Goal: Transaction & Acquisition: Purchase product/service

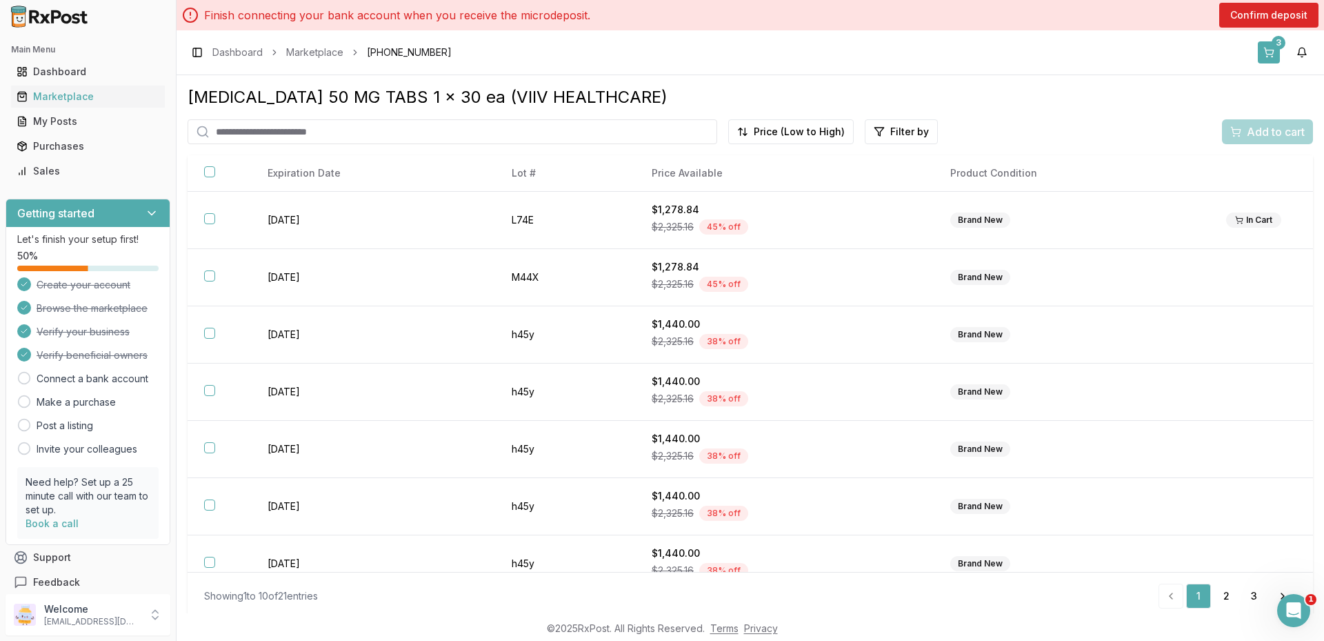
click at [1278, 52] on button "3" at bounding box center [1269, 52] width 22 height 22
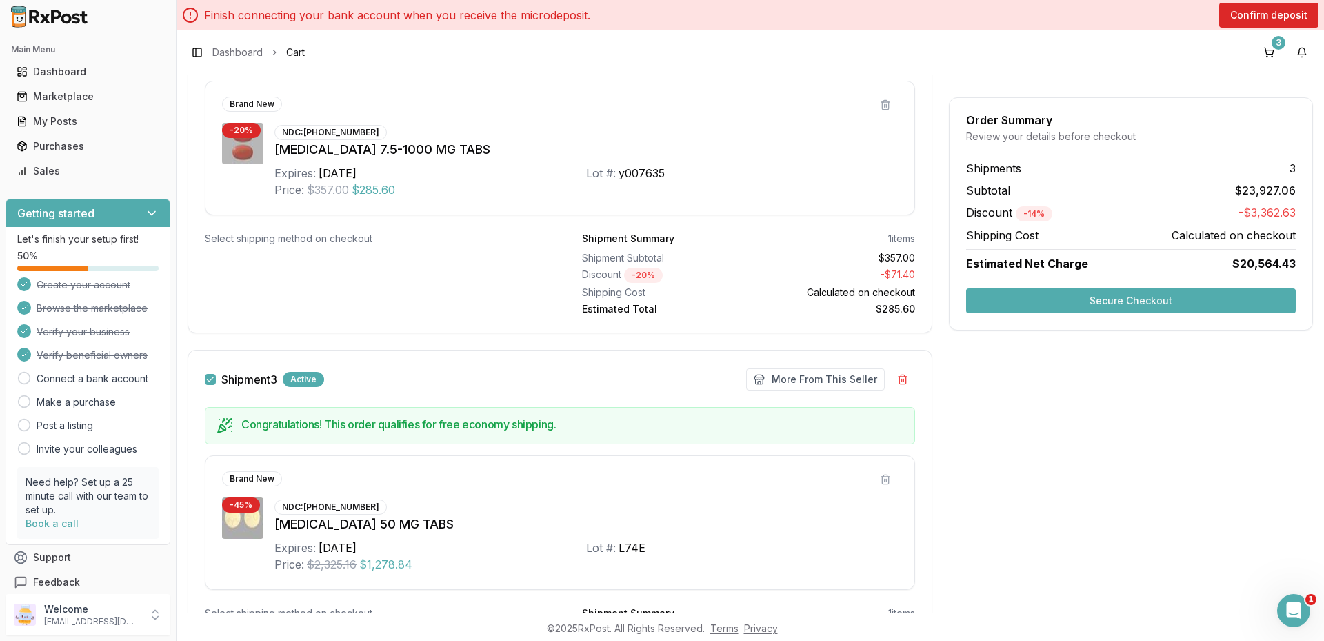
scroll to position [823, 0]
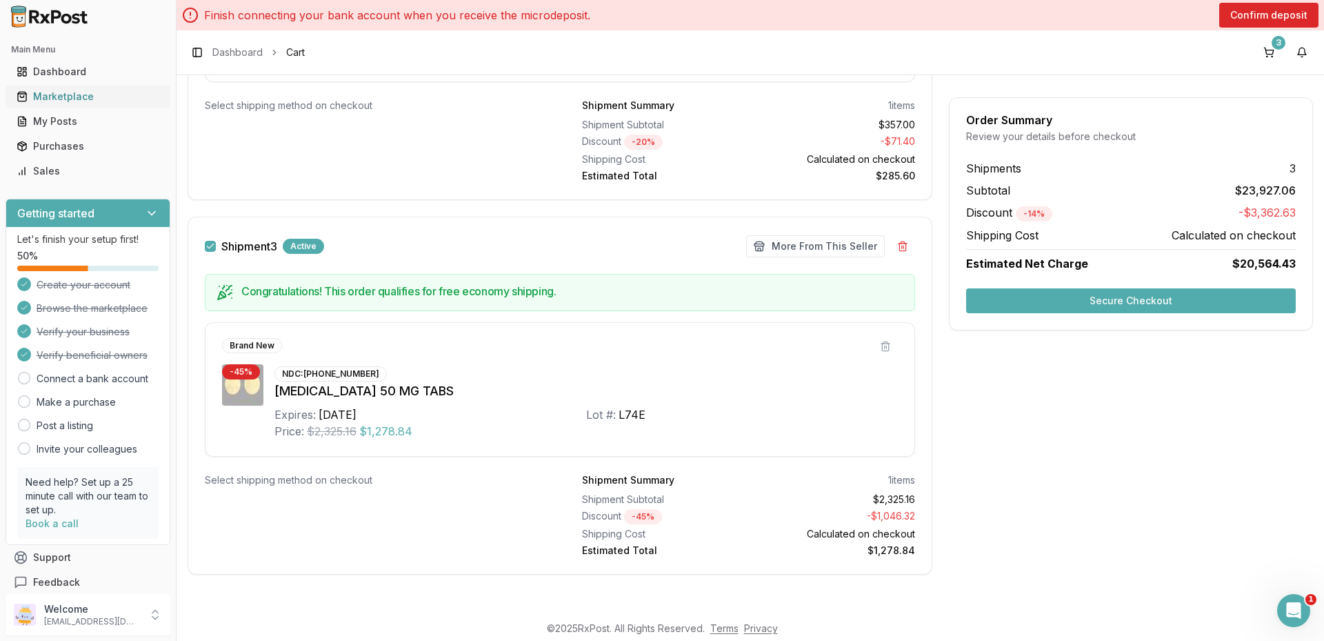
click at [56, 104] on link "Marketplace" at bounding box center [88, 96] width 154 height 25
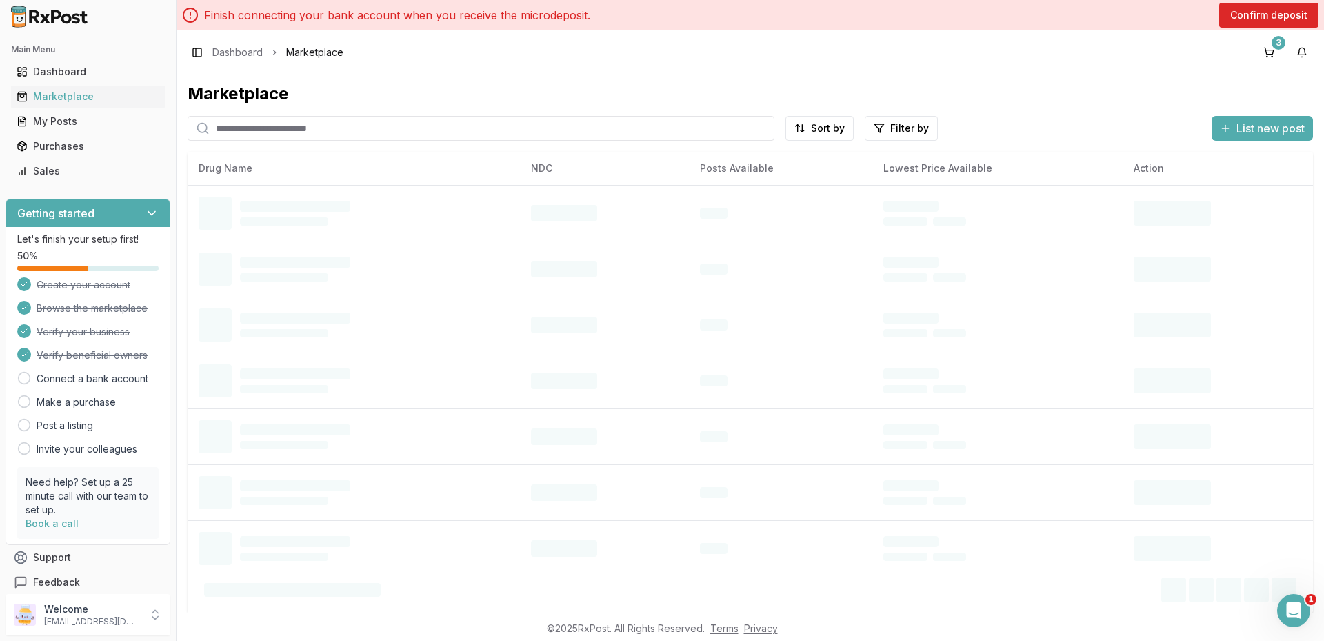
click at [242, 137] on input "search" at bounding box center [481, 128] width 587 height 25
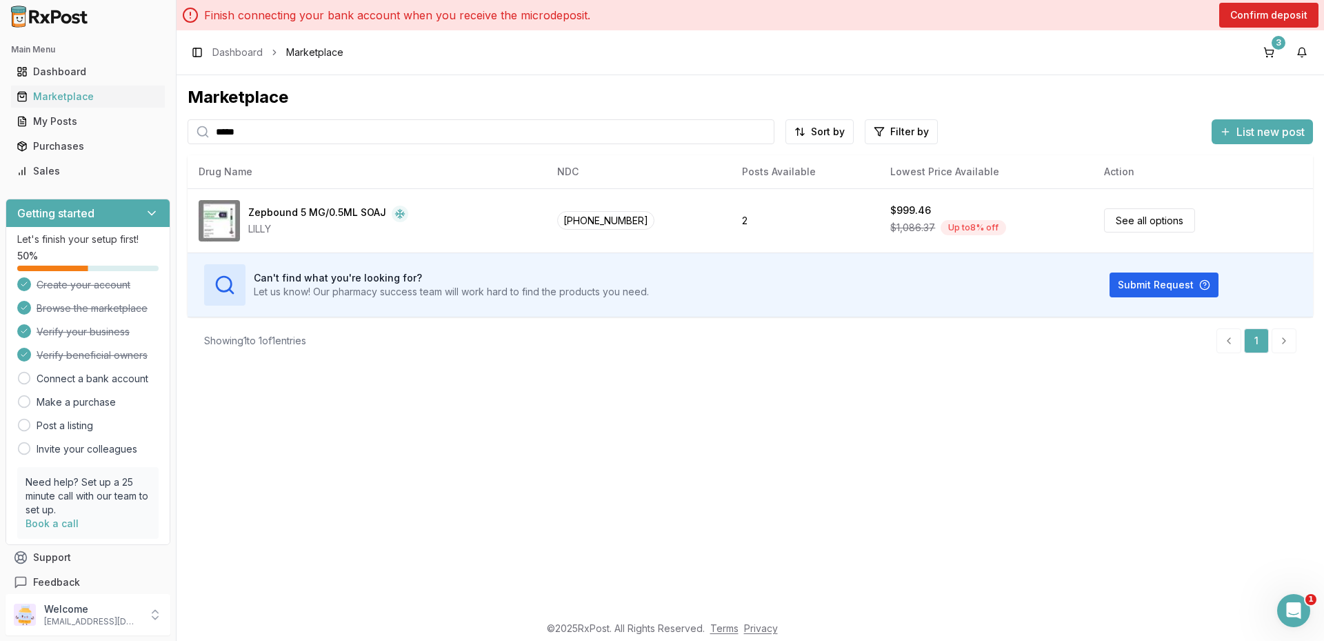
type input "*****"
click at [1262, 48] on button "3" at bounding box center [1269, 52] width 22 height 22
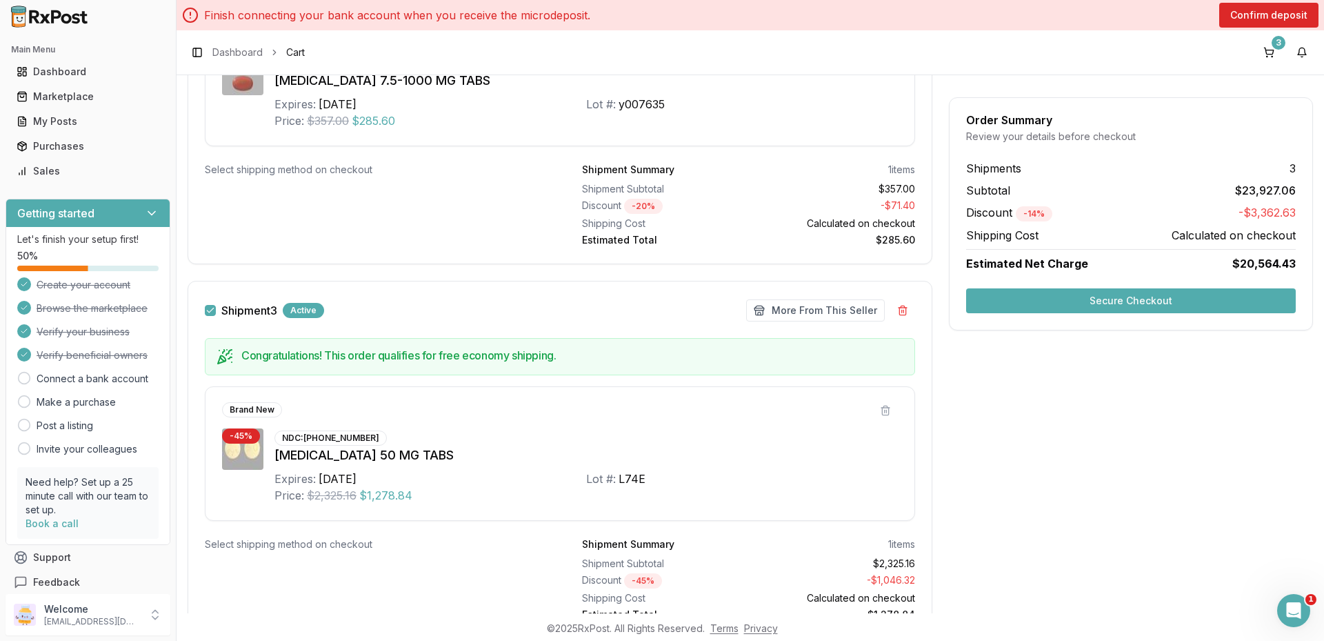
scroll to position [823, 0]
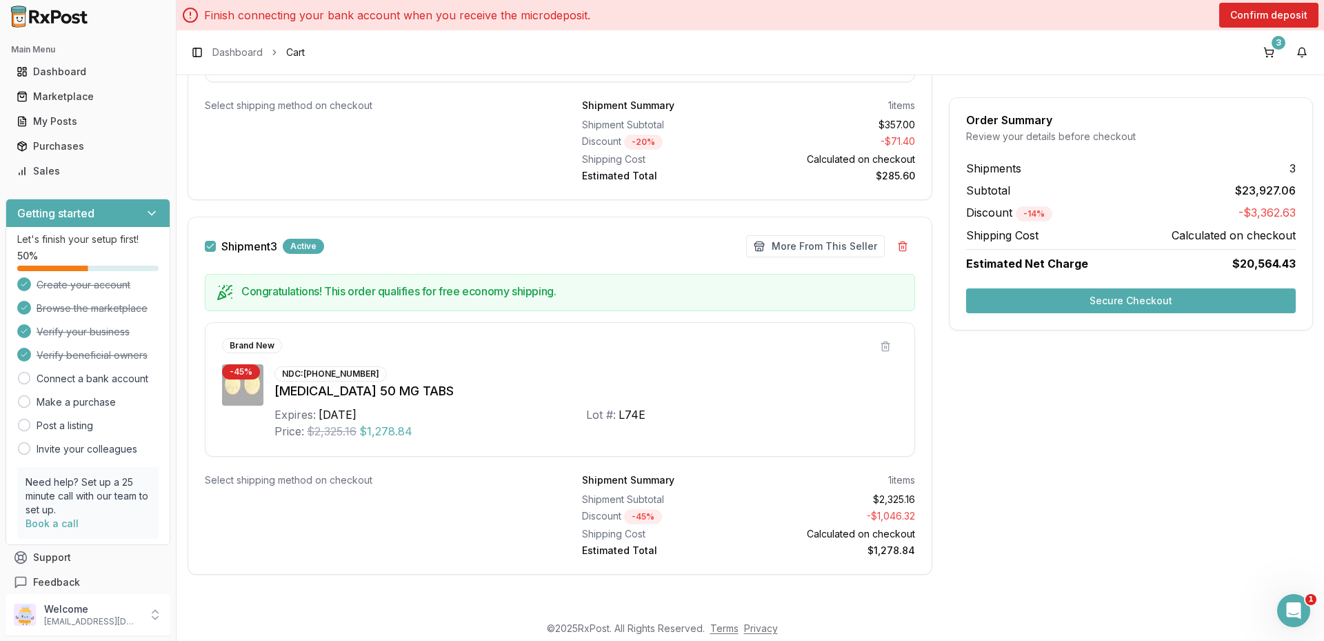
click at [326, 397] on div "[MEDICAL_DATA] 50 MG TABS" at bounding box center [586, 390] width 623 height 19
click at [1079, 294] on button "Secure Checkout" at bounding box center [1131, 300] width 330 height 25
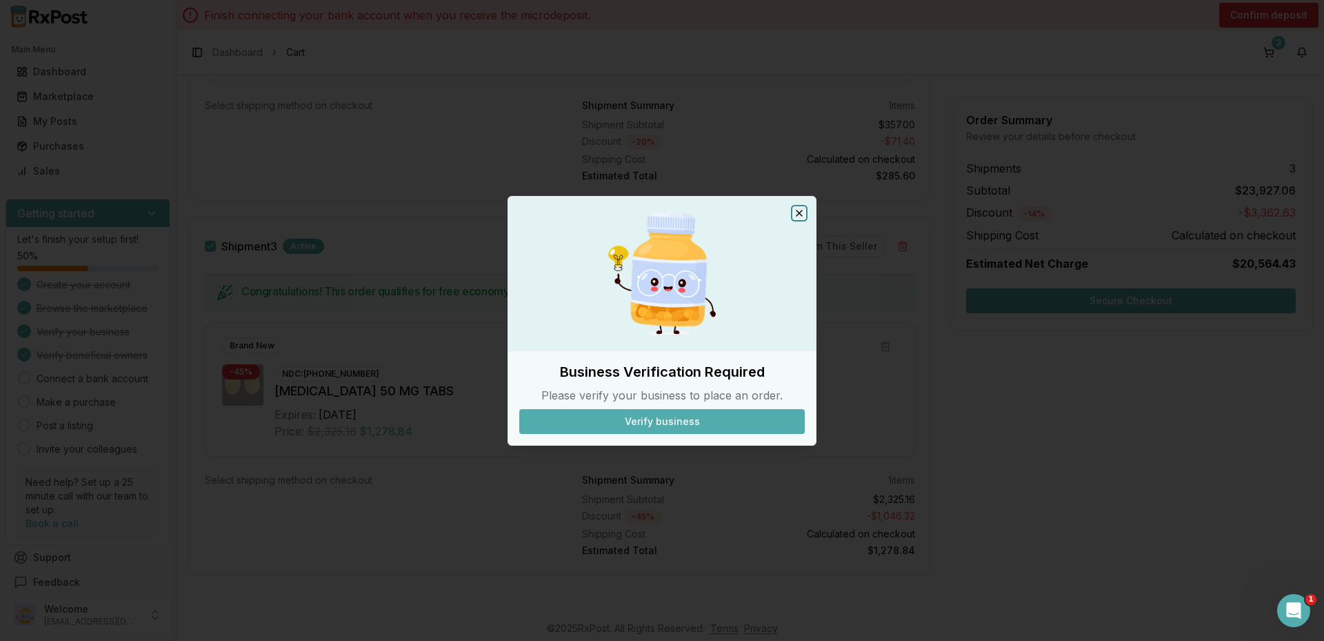
click at [803, 211] on icon "button" at bounding box center [799, 213] width 11 height 11
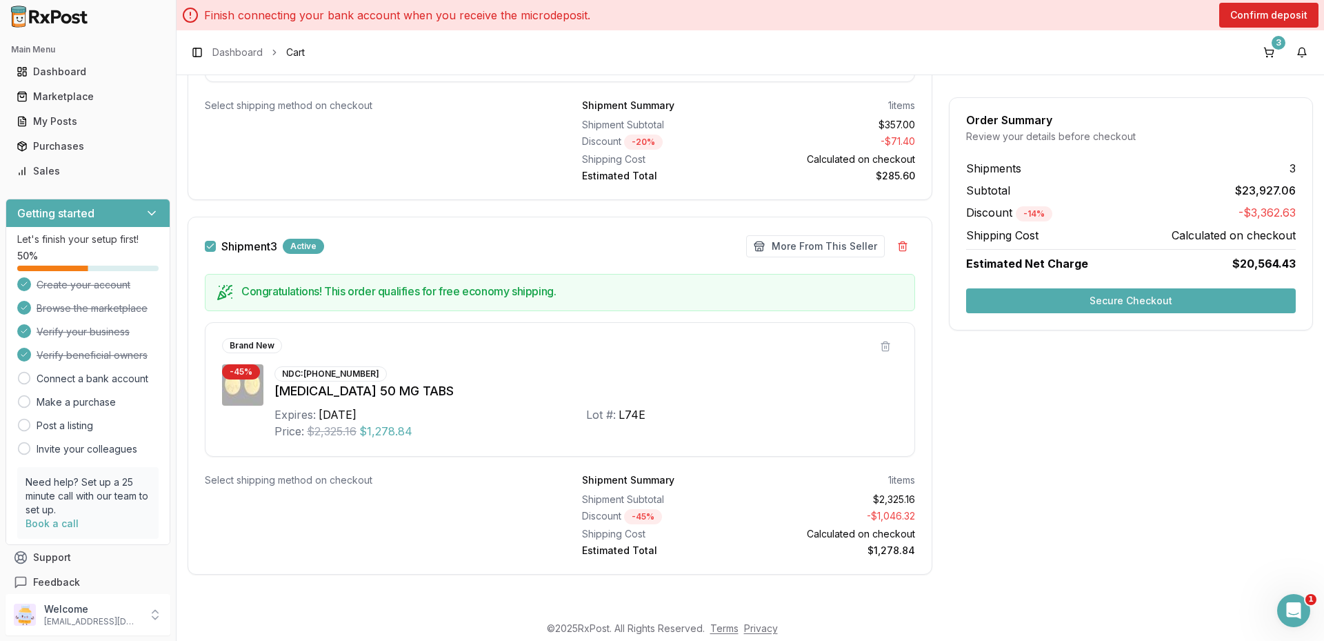
click at [1035, 302] on button "Secure Checkout" at bounding box center [1131, 300] width 330 height 25
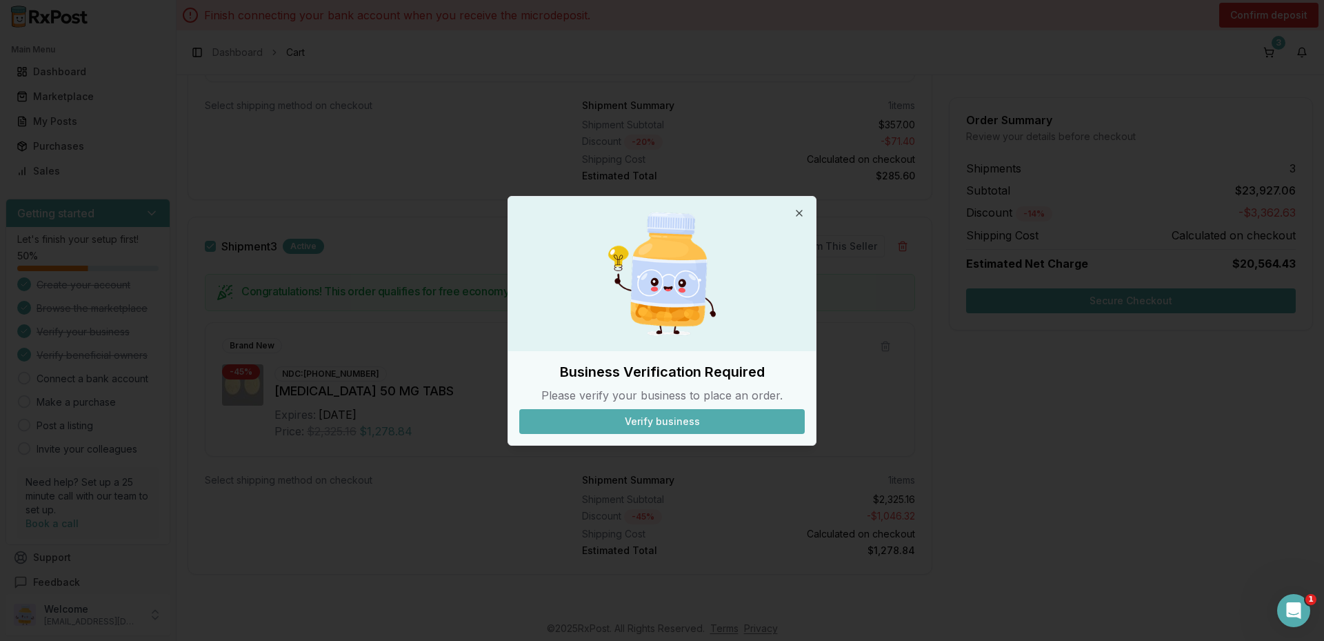
click at [664, 427] on button "Verify business" at bounding box center [662, 421] width 286 height 25
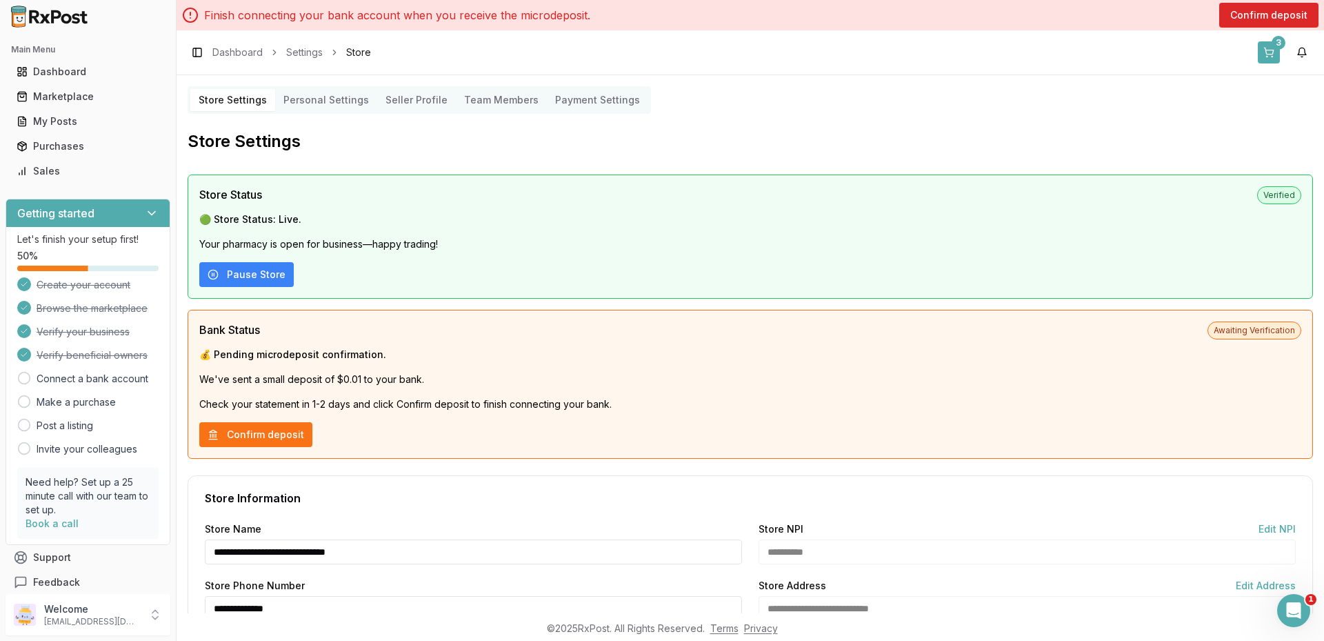
click at [1265, 48] on button "3" at bounding box center [1269, 52] width 22 height 22
